Goal: Navigation & Orientation: Find specific page/section

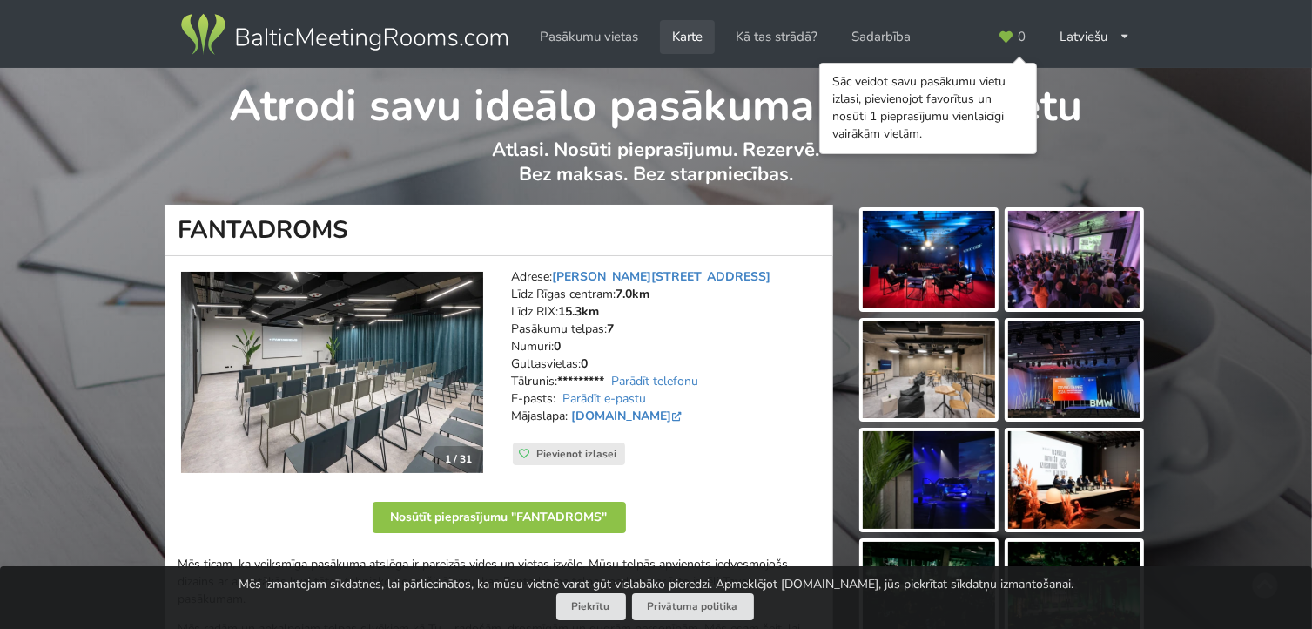
click at [673, 34] on link "Karte" at bounding box center [687, 37] width 55 height 34
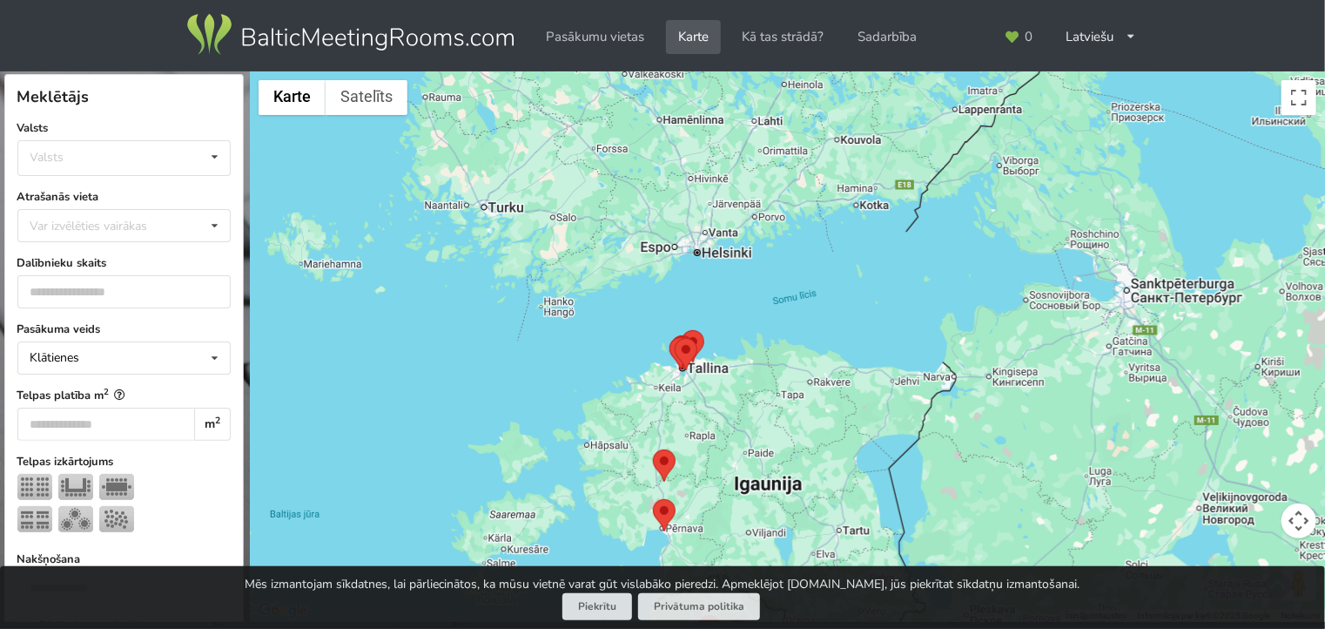
drag, startPoint x: 761, startPoint y: 118, endPoint x: 1129, endPoint y: -76, distance: 415.3
click at [1129, 0] on html "Pasākumu vietas Karte Kā tas strādā? Sadarbība Latviešu English Русский Pēdējās…" at bounding box center [662, 314] width 1325 height 629
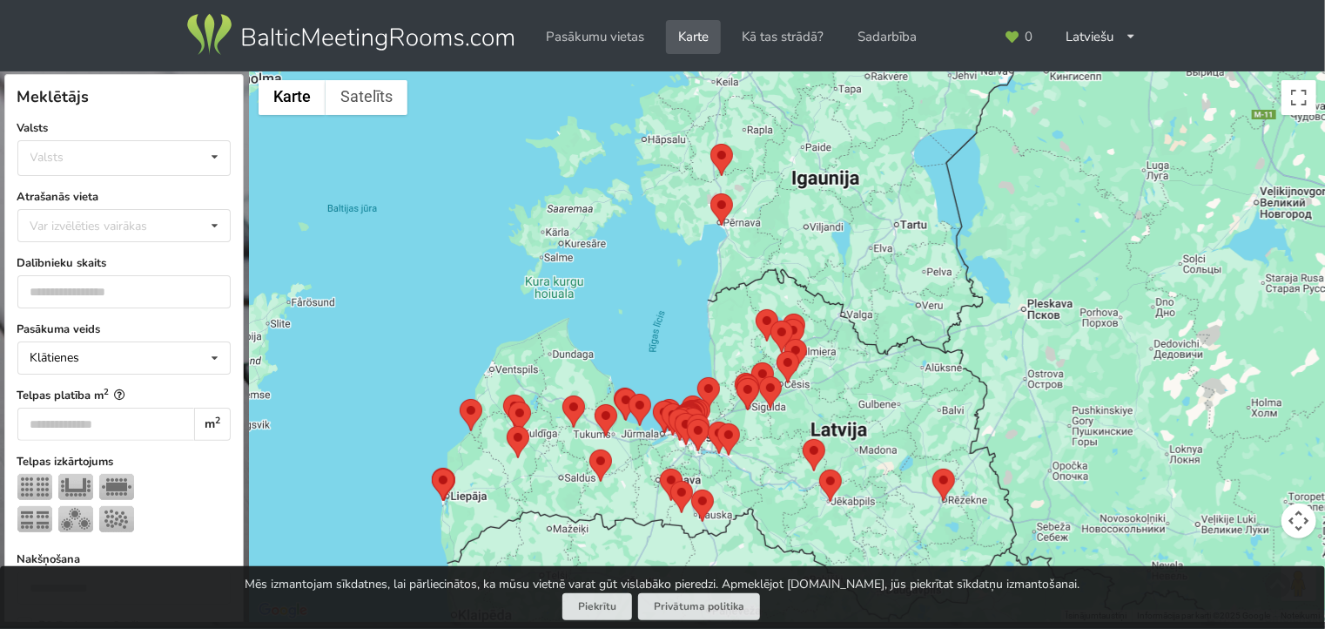
drag, startPoint x: 812, startPoint y: 408, endPoint x: 880, endPoint y: 75, distance: 339.7
click at [880, 75] on div at bounding box center [788, 346] width 1076 height 551
